Goal: Task Accomplishment & Management: Manage account settings

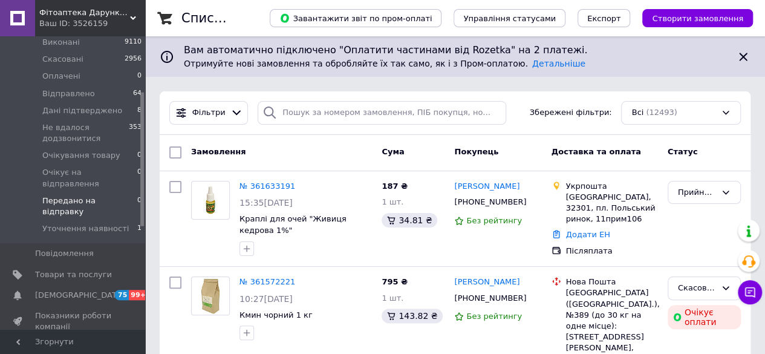
scroll to position [121, 0]
click at [66, 271] on span "Товари та послуги" at bounding box center [73, 276] width 77 height 11
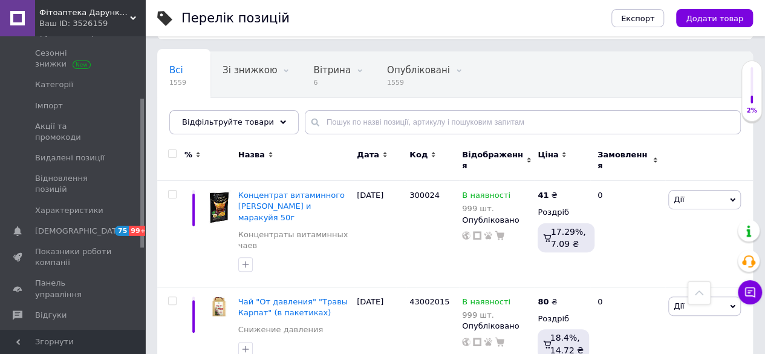
scroll to position [60, 0]
click at [549, 158] on div "Ціна" at bounding box center [563, 160] width 56 height 41
click at [547, 153] on span "Ціна" at bounding box center [548, 154] width 21 height 11
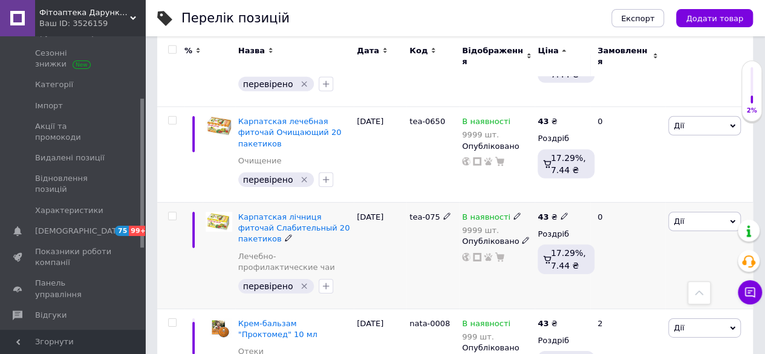
scroll to position [1829, 0]
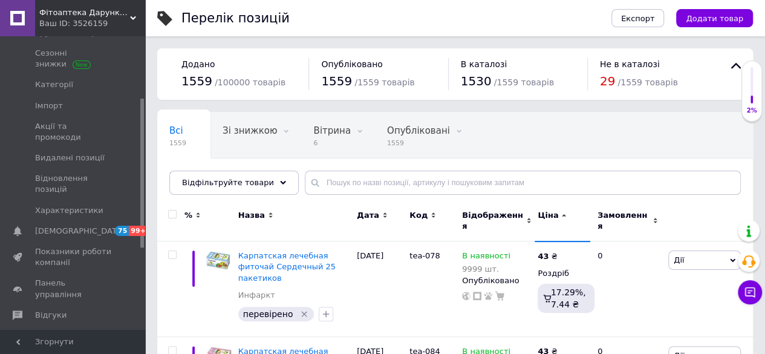
click at [546, 217] on span "Ціна" at bounding box center [548, 215] width 21 height 11
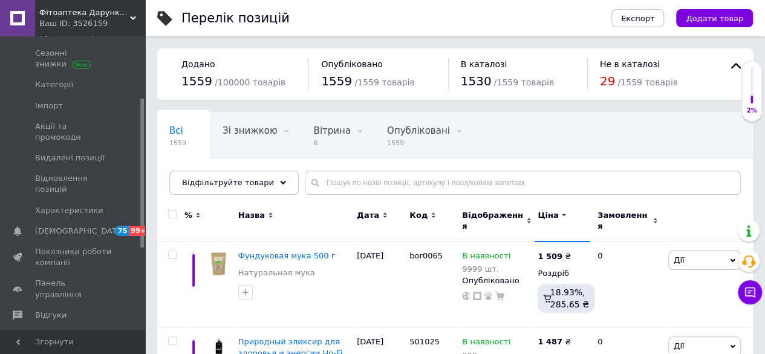
click at [543, 214] on span "Ціна" at bounding box center [548, 215] width 21 height 11
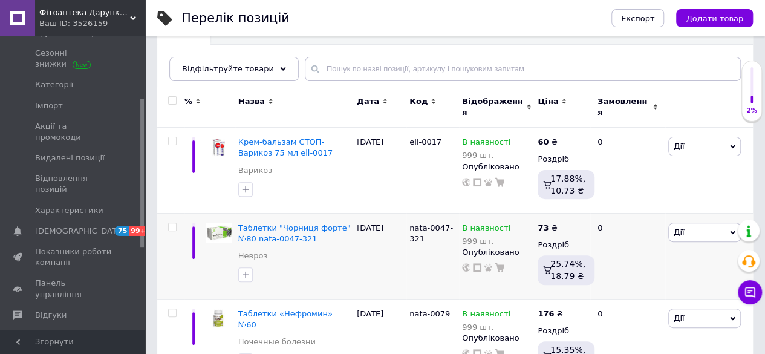
scroll to position [121, 0]
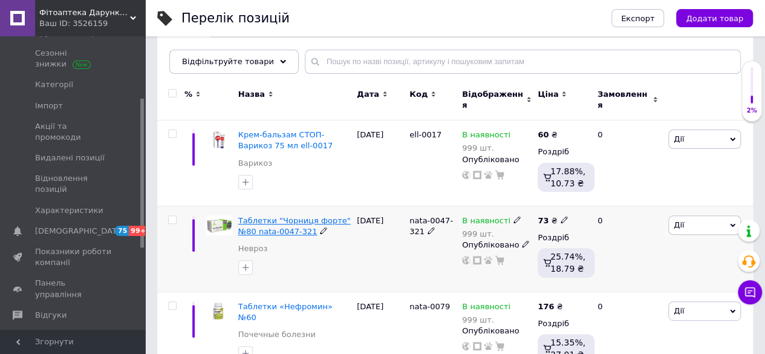
click at [263, 216] on span "Таблетки "Чорниця форте" №80 nata-0047-321" at bounding box center [294, 226] width 113 height 20
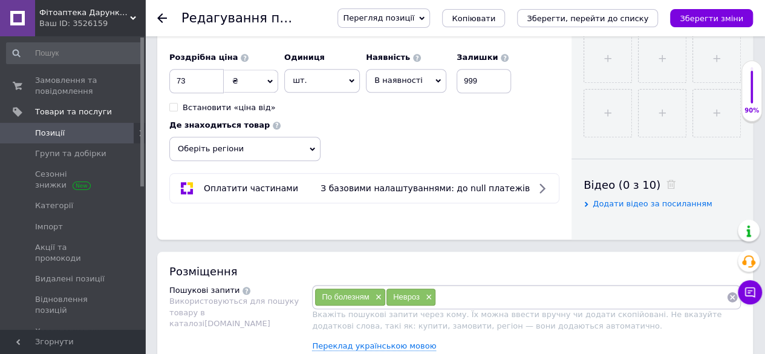
click at [66, 129] on span "Позиції" at bounding box center [73, 133] width 77 height 11
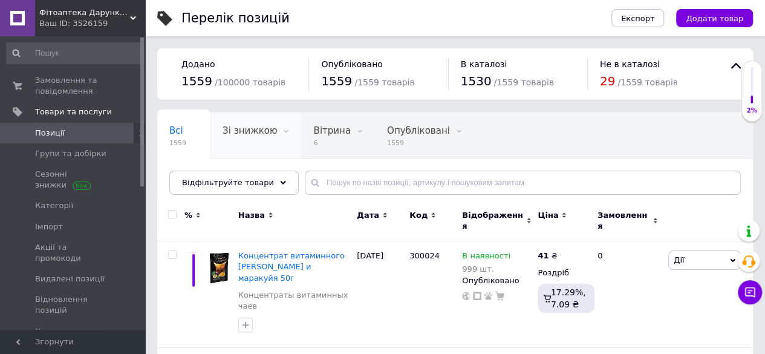
click at [233, 126] on span "Зі знижкою" at bounding box center [250, 130] width 54 height 11
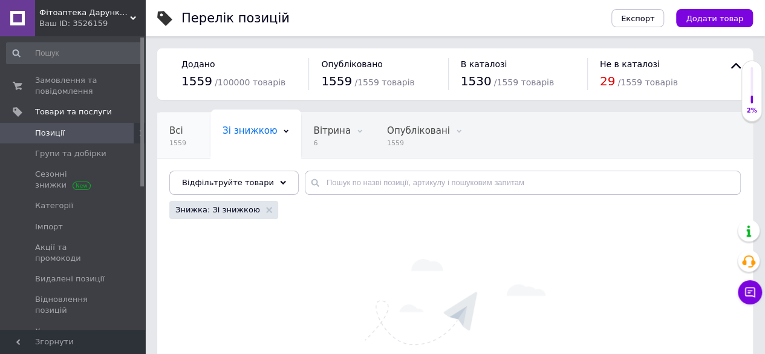
click at [179, 139] on span "1559" at bounding box center [177, 143] width 17 height 9
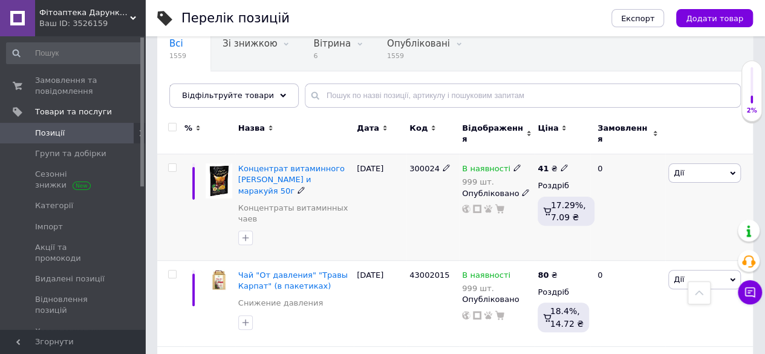
scroll to position [60, 0]
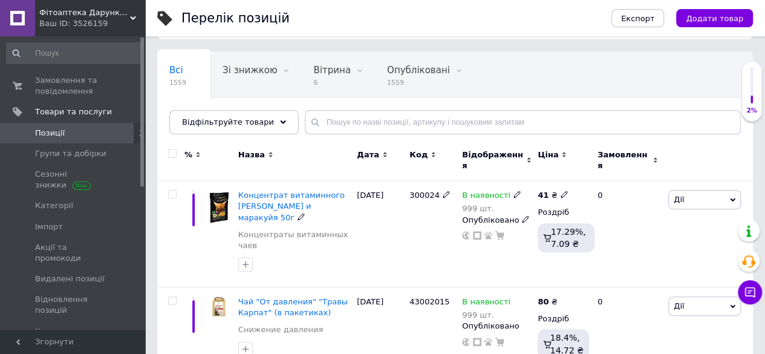
click at [291, 197] on span "Концентрат витаминного [PERSON_NAME] и маракуйя 50г" at bounding box center [291, 206] width 106 height 31
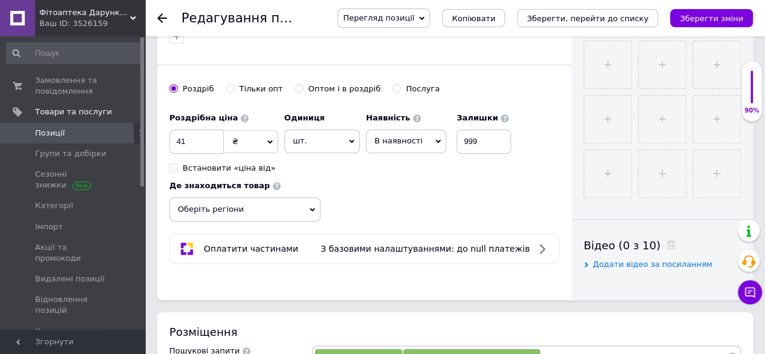
scroll to position [1246, 0]
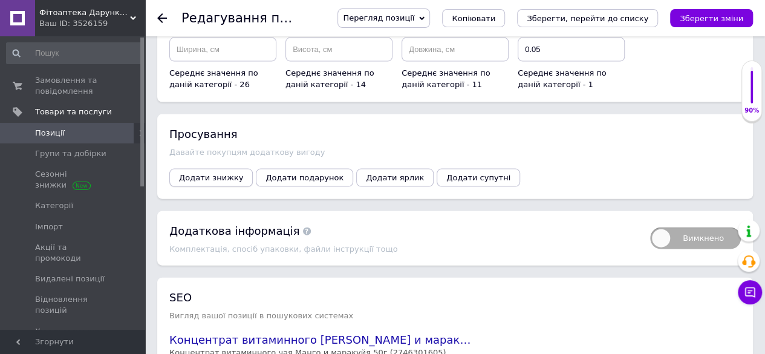
click at [218, 184] on button "Додати знижку" at bounding box center [210, 178] width 83 height 18
